Goal: Information Seeking & Learning: Check status

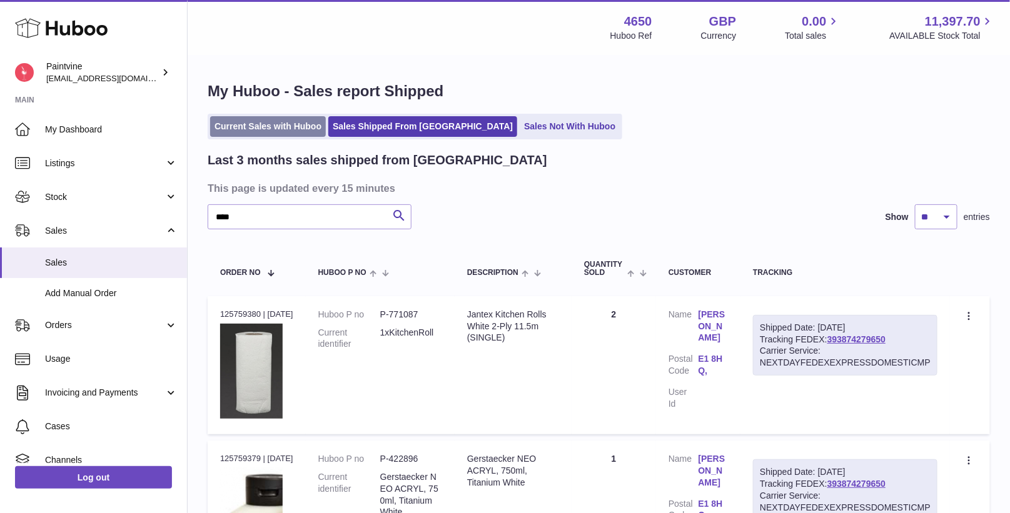
click at [253, 116] on link "Current Sales with Huboo" at bounding box center [268, 126] width 116 height 21
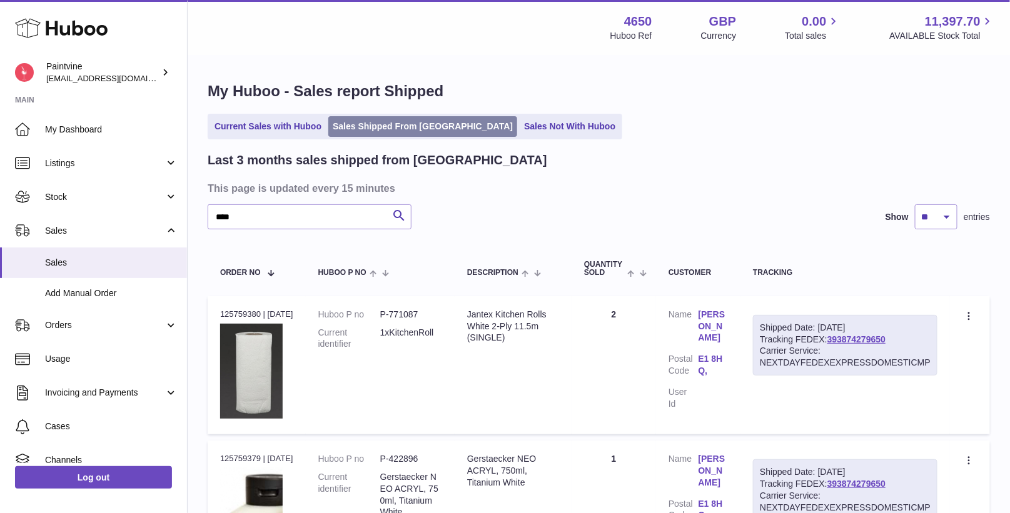
click at [373, 121] on link "Sales Shipped From [GEOGRAPHIC_DATA]" at bounding box center [422, 126] width 189 height 21
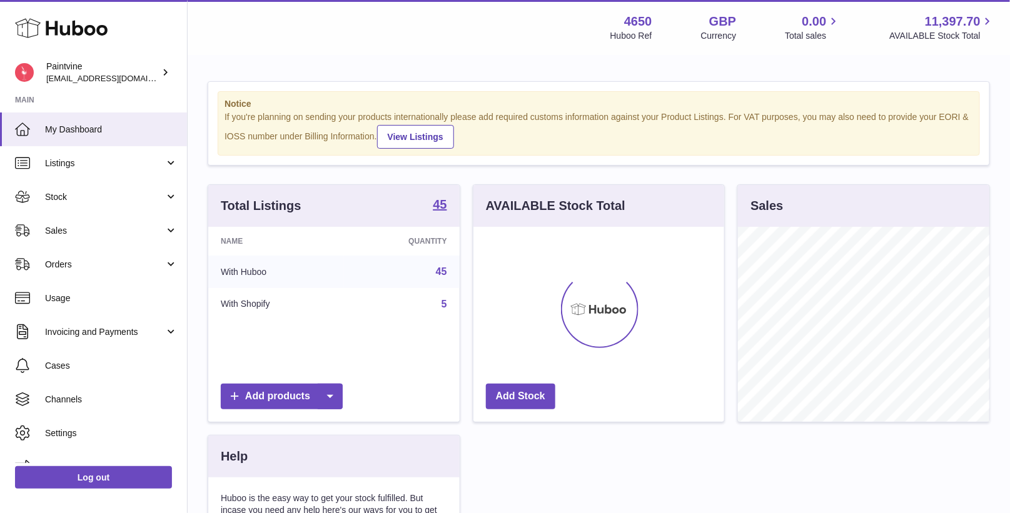
scroll to position [194, 251]
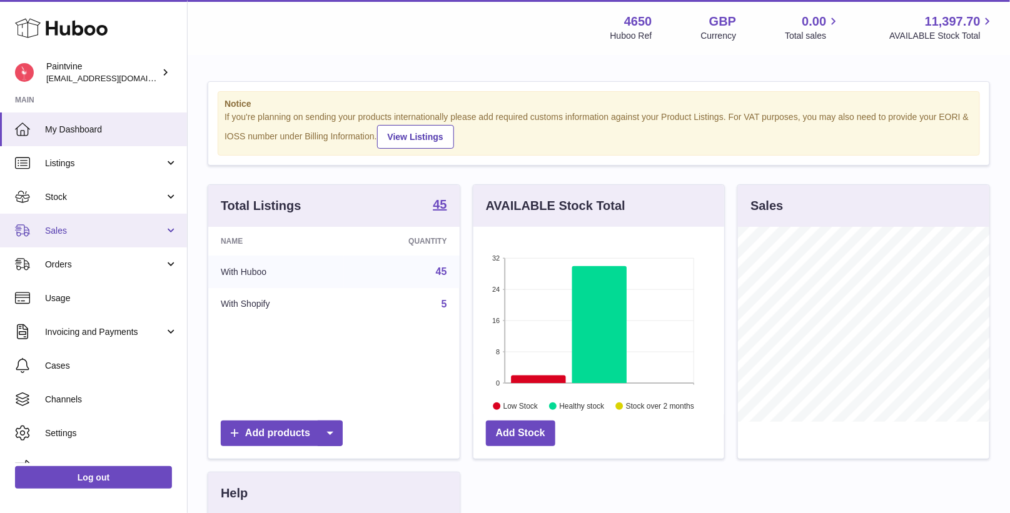
click at [73, 225] on span "Sales" at bounding box center [104, 231] width 119 height 12
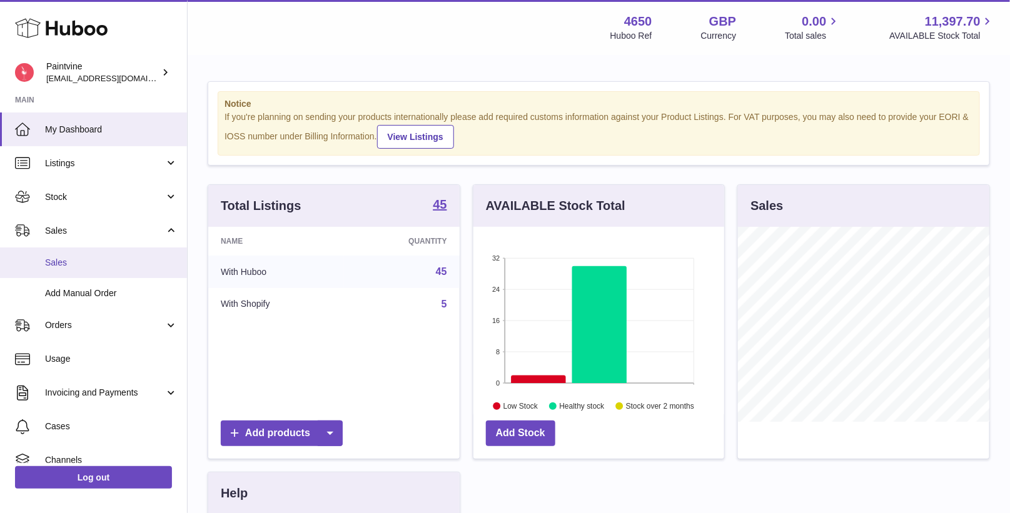
click at [90, 264] on span "Sales" at bounding box center [111, 263] width 133 height 12
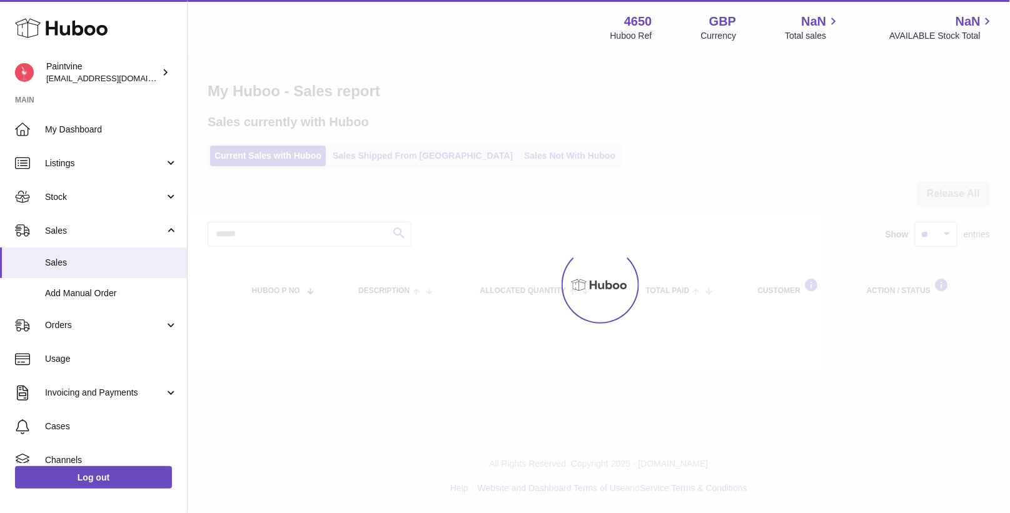
click at [409, 156] on div at bounding box center [599, 284] width 822 height 457
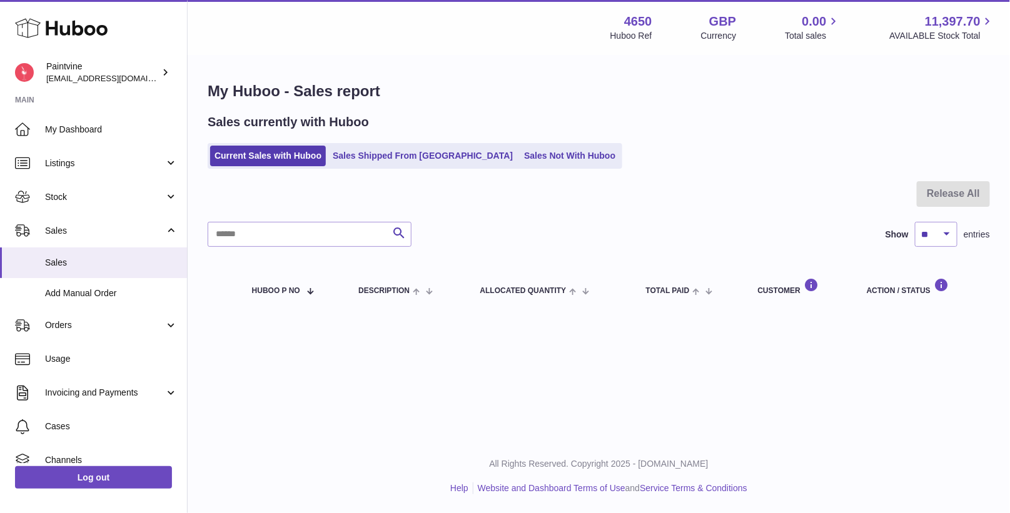
click at [409, 156] on link "Sales Shipped From [GEOGRAPHIC_DATA]" at bounding box center [422, 156] width 189 height 21
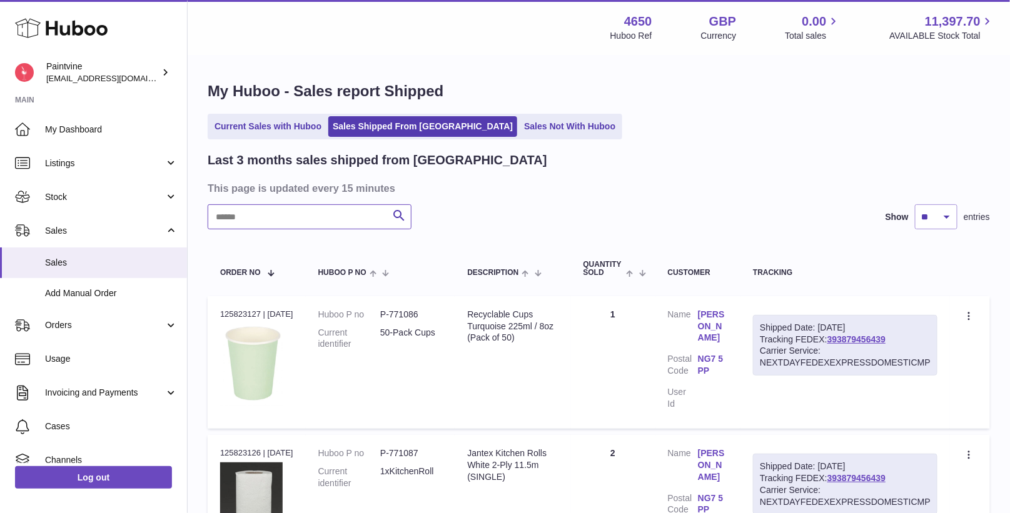
click at [318, 211] on input "text" at bounding box center [310, 216] width 204 height 25
type input "*****"
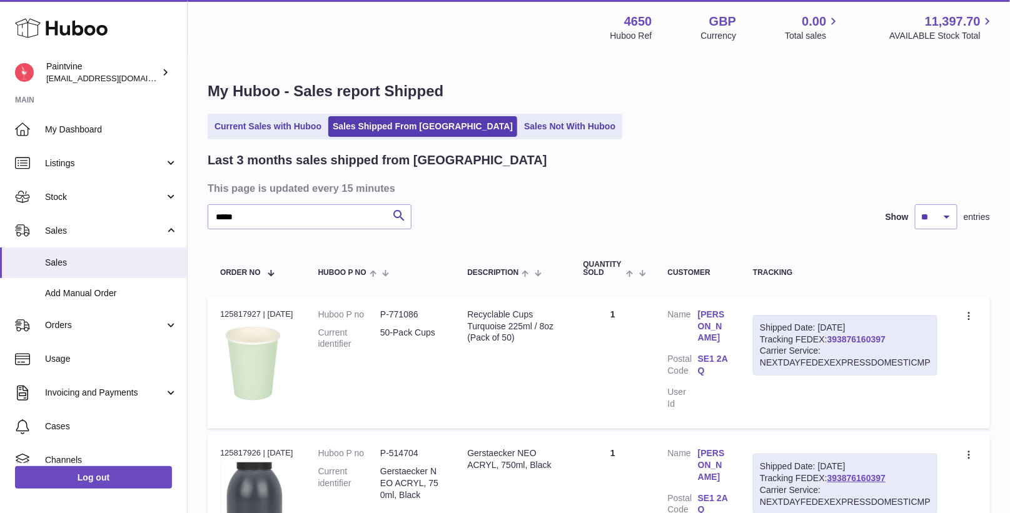
click at [869, 335] on link "393876160397" at bounding box center [856, 339] width 58 height 10
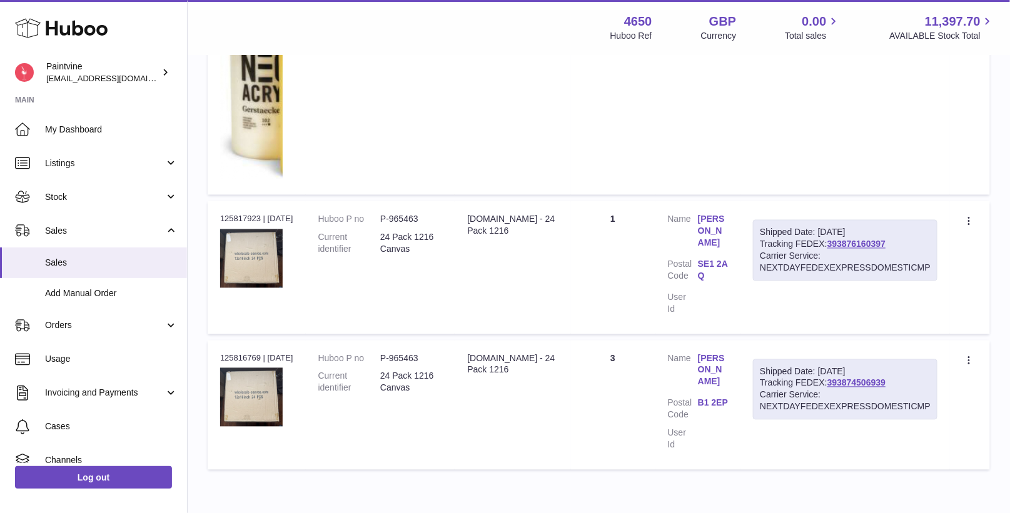
scroll to position [786, 0]
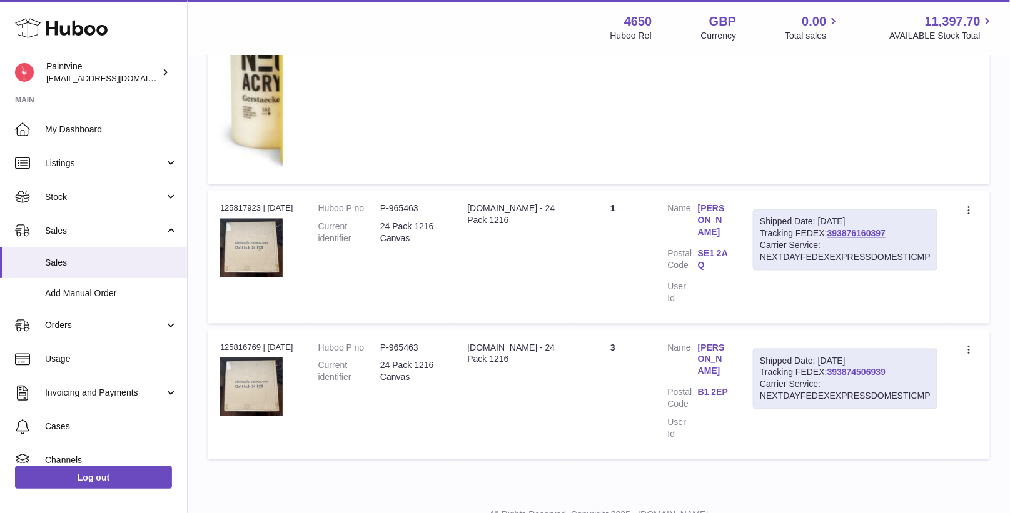
click at [847, 368] on link "393874506939" at bounding box center [856, 373] width 58 height 10
click at [114, 300] on link "Add Manual Order" at bounding box center [93, 293] width 187 height 31
click at [107, 269] on link "Sales" at bounding box center [93, 263] width 187 height 31
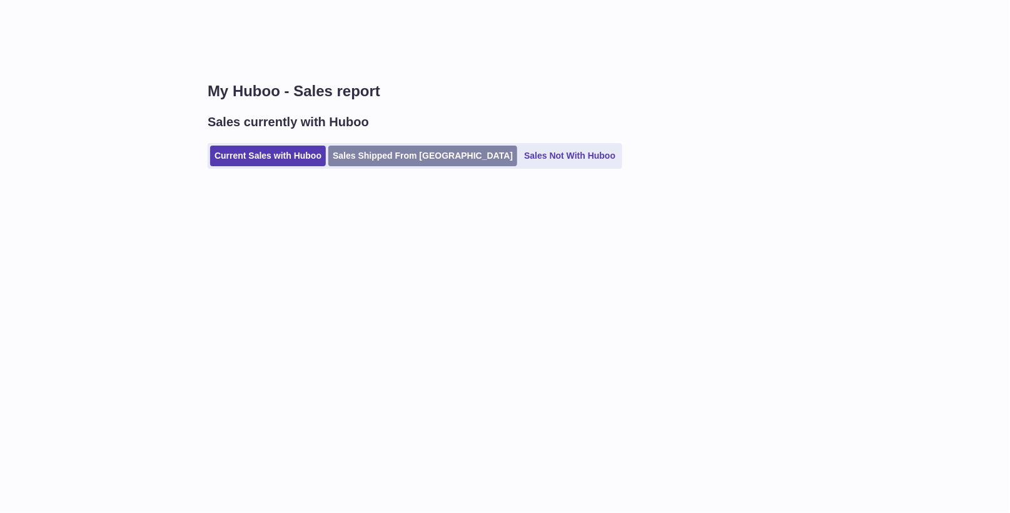
click at [394, 149] on link "Sales Shipped From [GEOGRAPHIC_DATA]" at bounding box center [422, 156] width 189 height 21
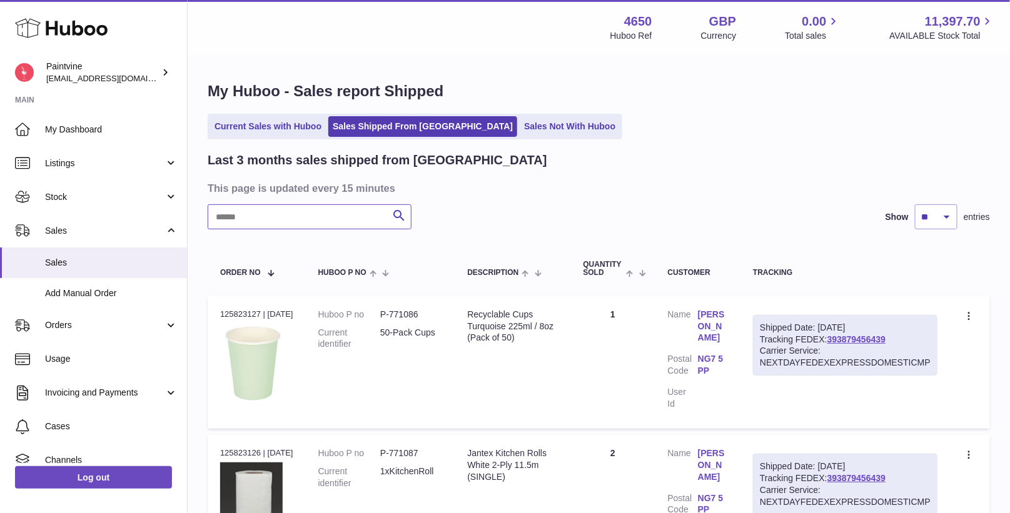
click at [350, 215] on input "text" at bounding box center [310, 216] width 204 height 25
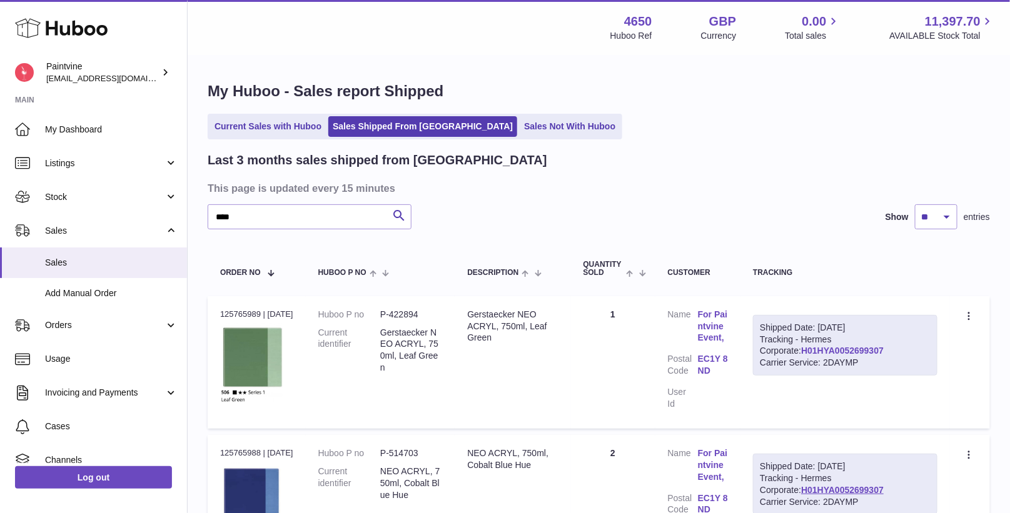
click at [801, 352] on link "H01HYA0052699307" at bounding box center [842, 351] width 83 height 10
click at [255, 223] on input "****" at bounding box center [310, 216] width 204 height 25
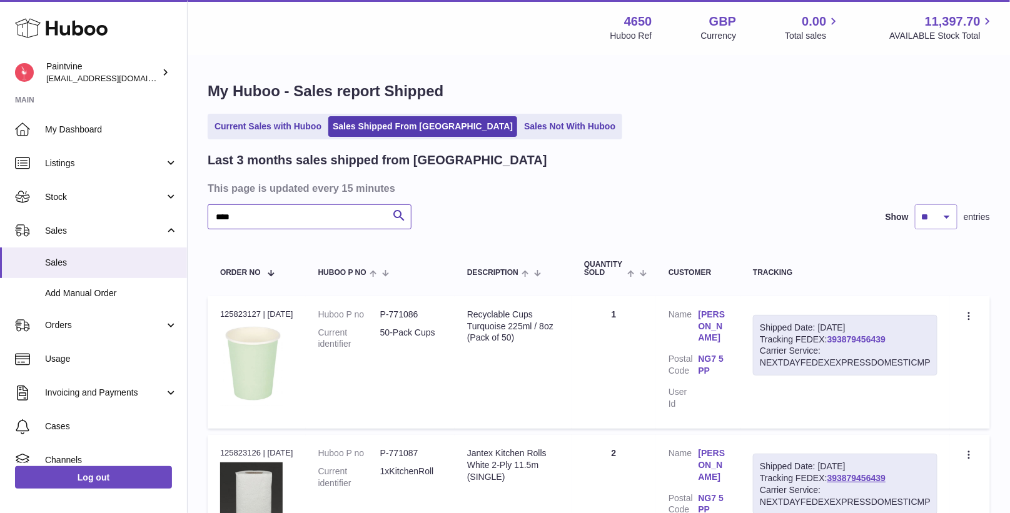
type input "****"
click at [840, 340] on link "393879456439" at bounding box center [856, 339] width 58 height 10
